Goal: Task Accomplishment & Management: Use online tool/utility

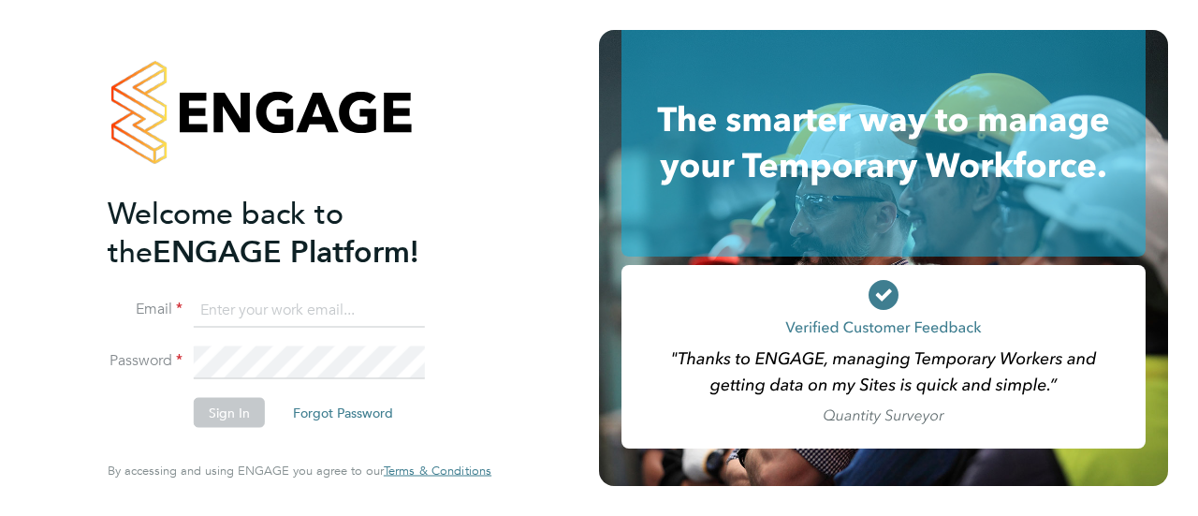
type input "Richard.patterson@wates.co.uk"
click at [232, 413] on button "Sign In" at bounding box center [229, 413] width 71 height 30
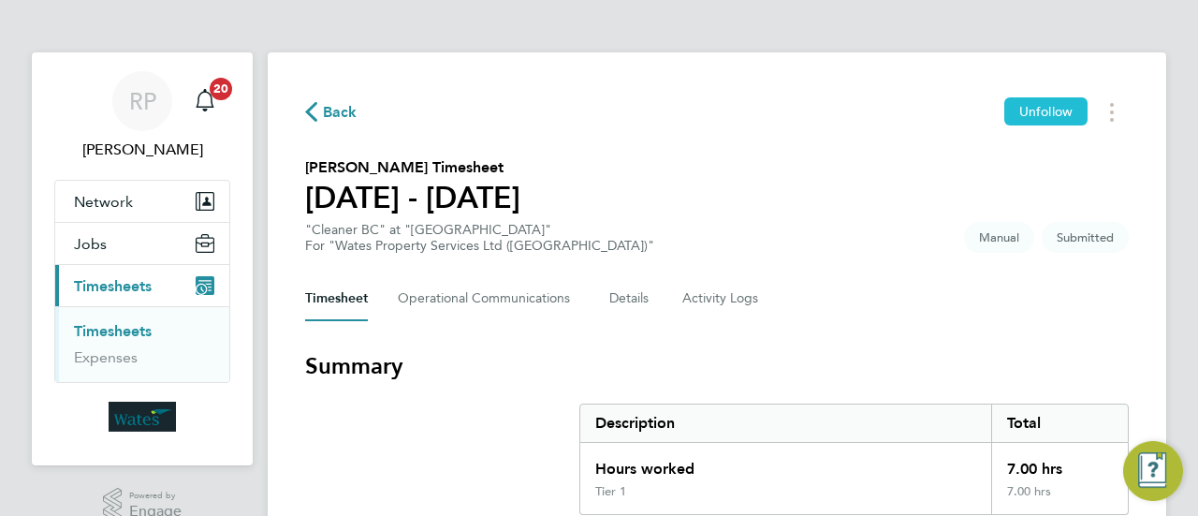
click at [1043, 113] on span "Unfollow" at bounding box center [1046, 111] width 53 height 17
click at [1121, 392] on section "Summary Description Total Hours worked 7.00 hrs Tier 1 7.00 hrs" at bounding box center [717, 433] width 824 height 164
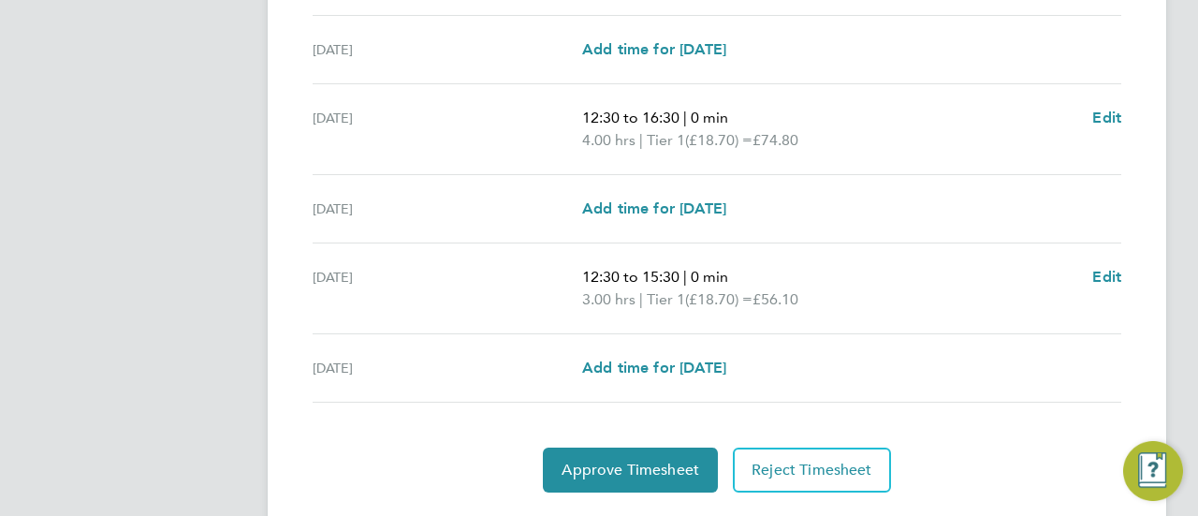
scroll to position [749, 0]
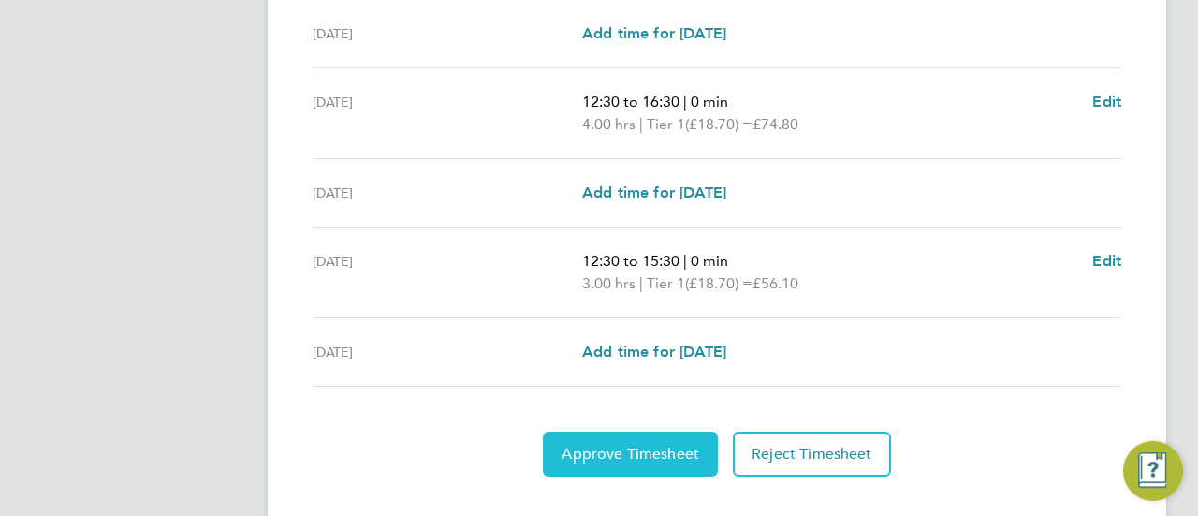
click at [600, 454] on span "Approve Timesheet" at bounding box center [631, 454] width 138 height 19
